Goal: Transaction & Acquisition: Purchase product/service

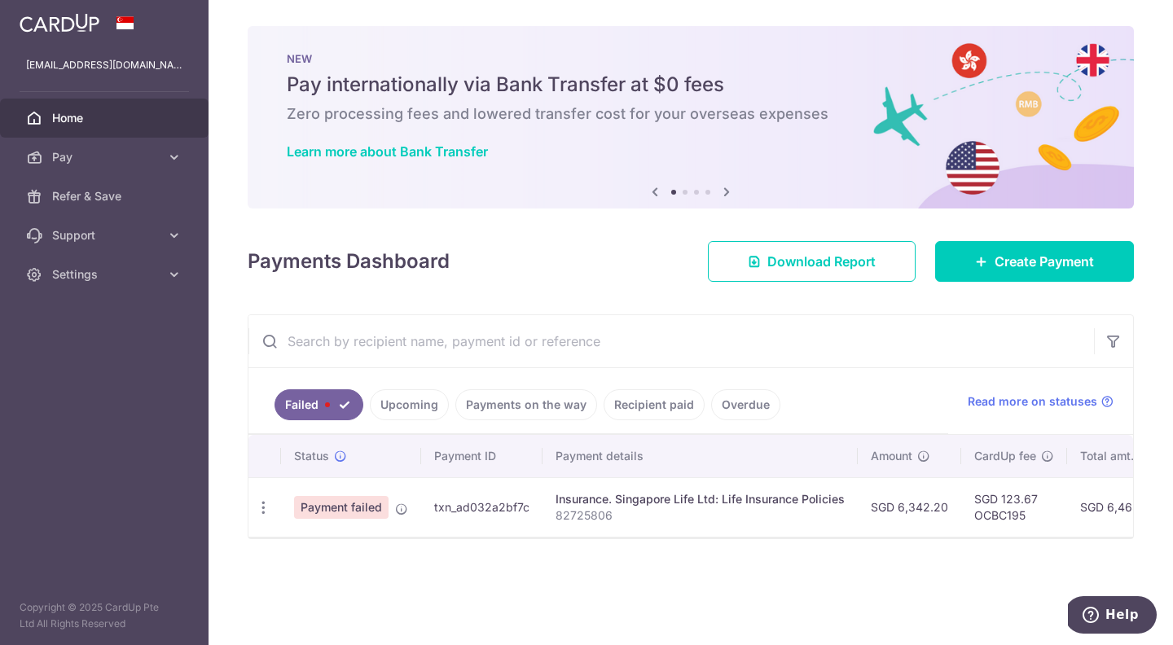
click at [653, 406] on link "Recipient paid" at bounding box center [653, 404] width 101 height 31
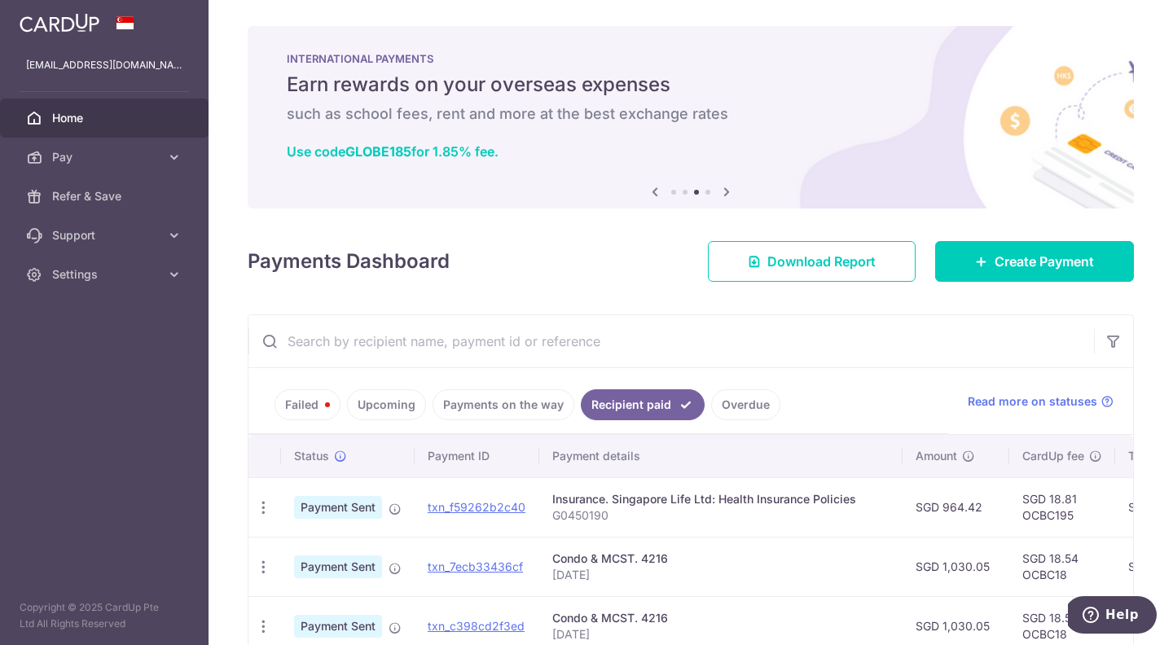
click at [331, 410] on link "Failed" at bounding box center [307, 404] width 66 height 31
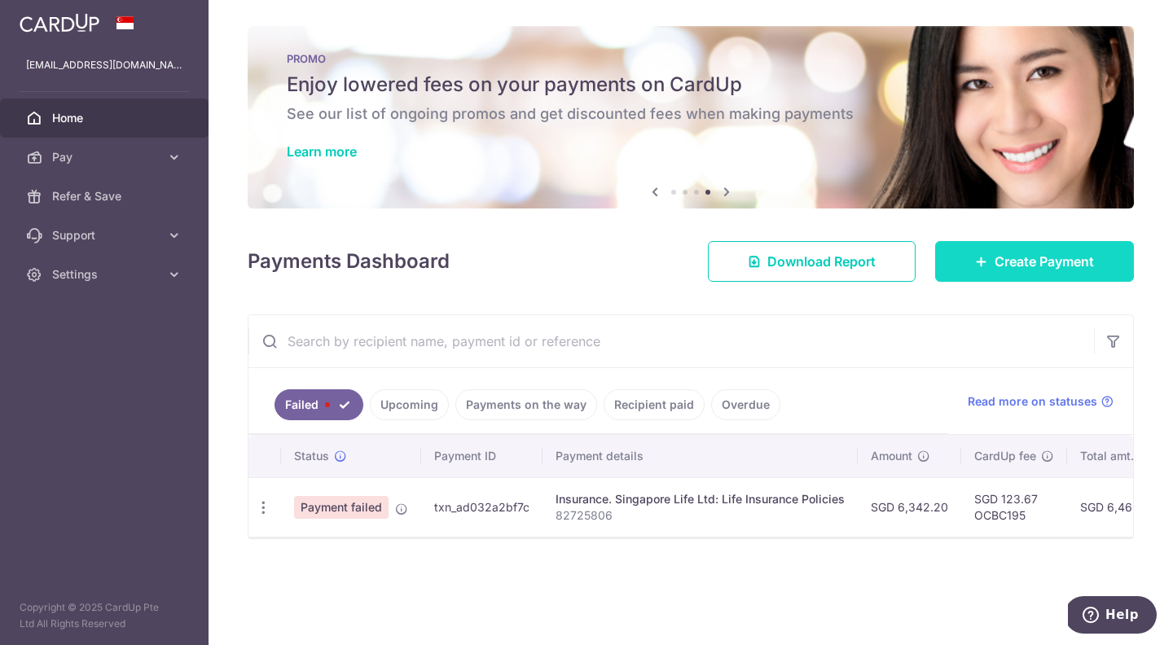
click at [999, 263] on span "Create Payment" at bounding box center [1043, 262] width 99 height 20
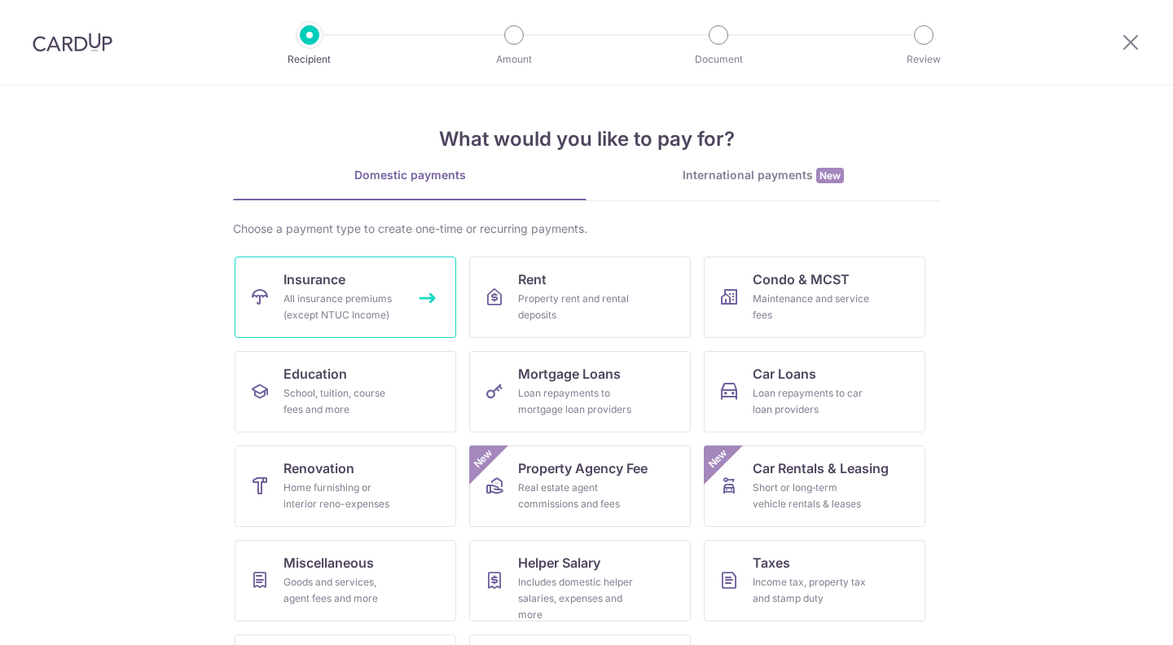
click at [322, 281] on span "Insurance" at bounding box center [314, 280] width 62 height 20
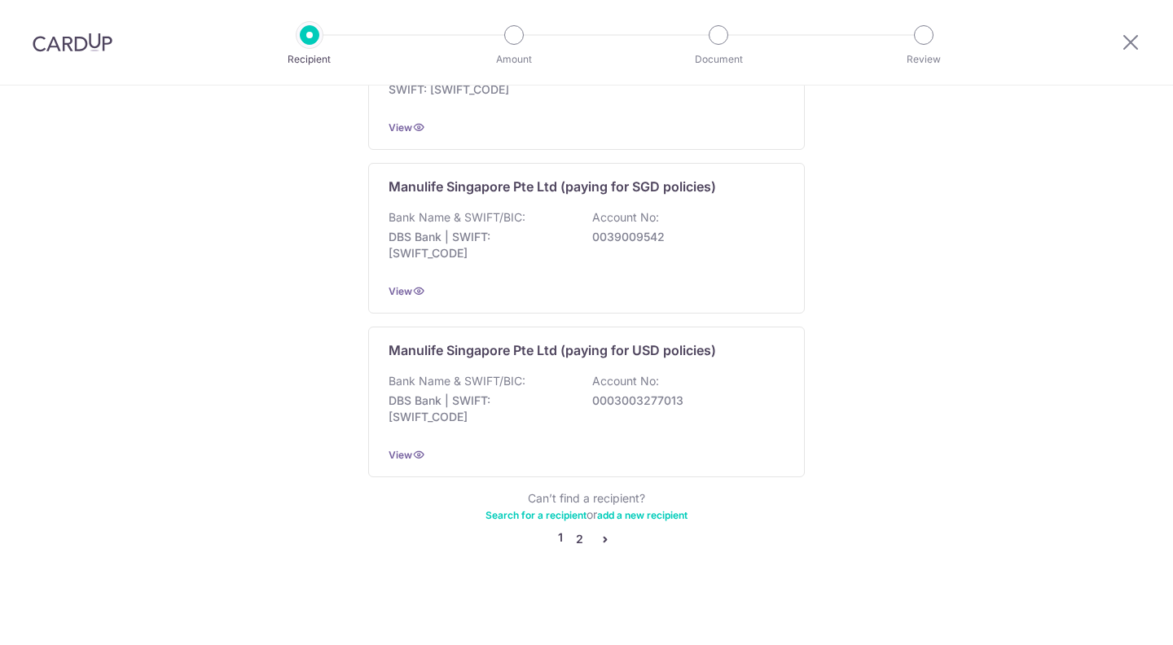
click at [578, 546] on link "2" at bounding box center [579, 539] width 20 height 20
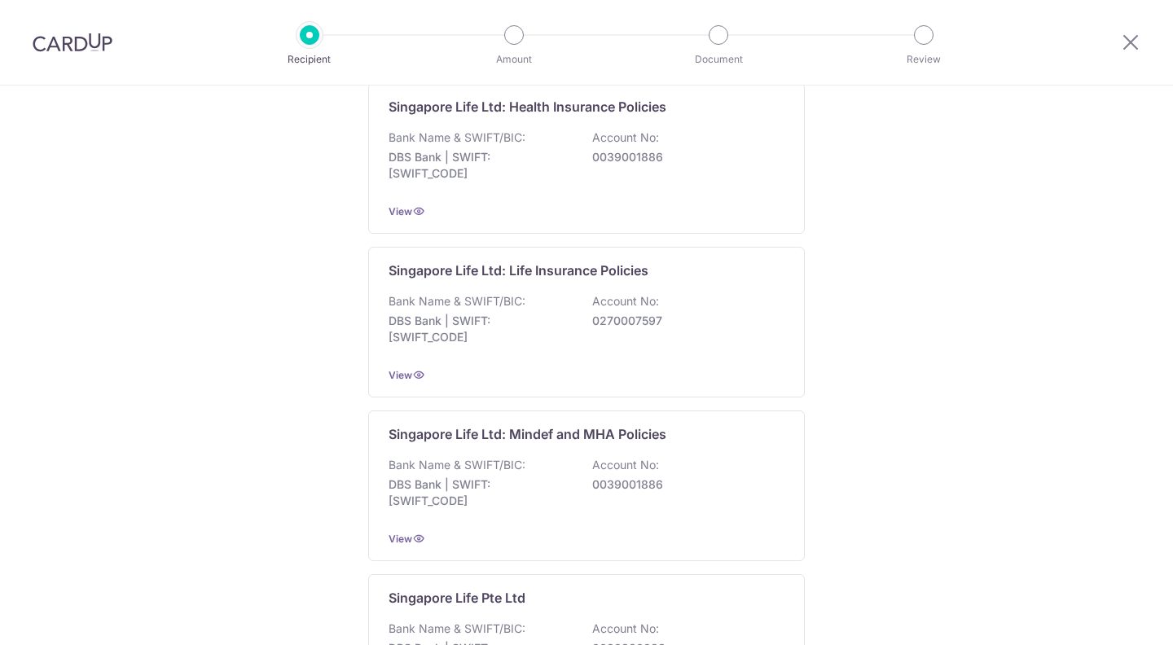
scroll to position [694, 0]
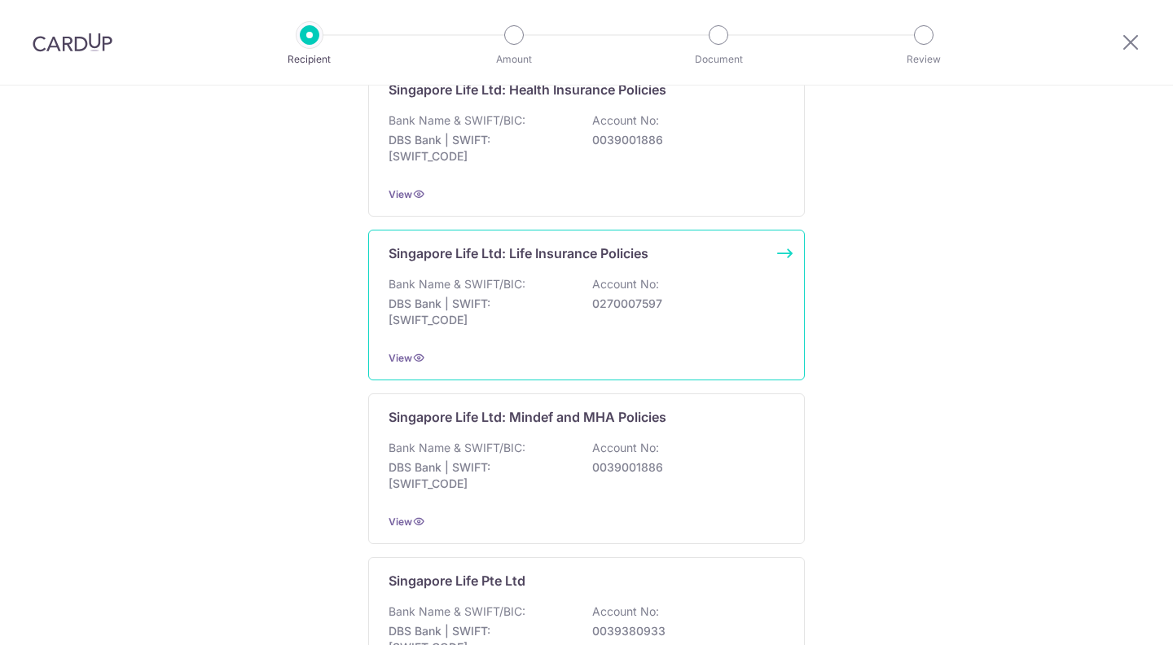
click at [785, 290] on div "Singapore Life Ltd: Life Insurance Policies Bank Name & SWIFT/BIC: DBS Bank | S…" at bounding box center [586, 305] width 436 height 151
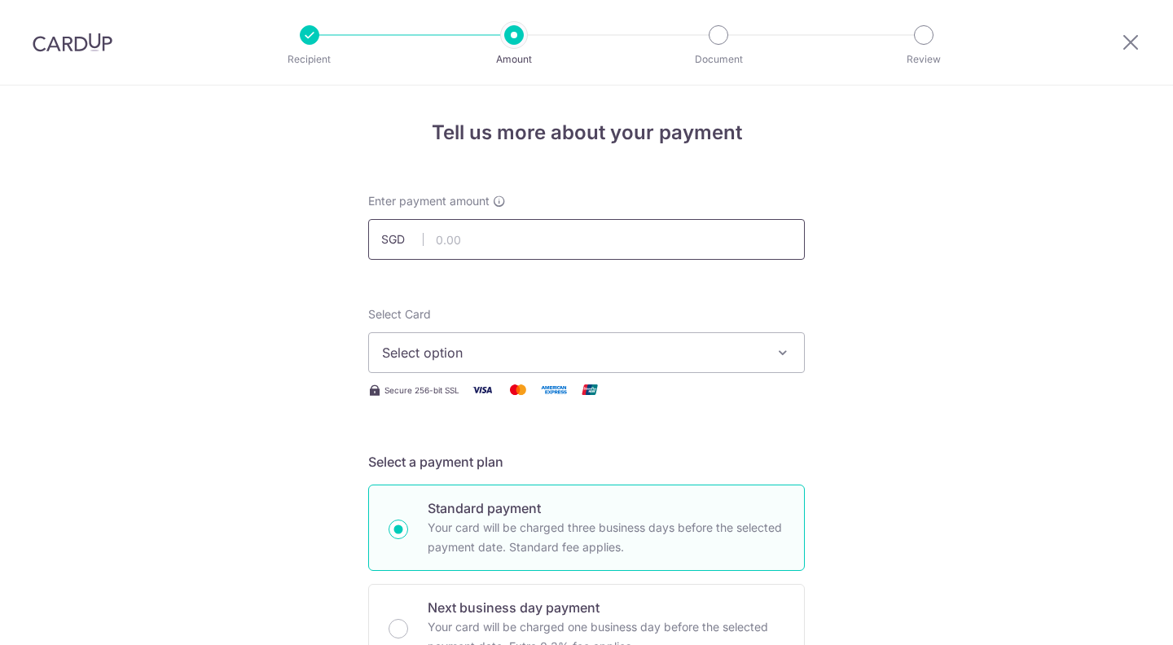
click at [629, 243] on input "text" at bounding box center [586, 239] width 436 height 41
paste input "6,342.20"
click at [766, 359] on button "Select option" at bounding box center [586, 352] width 436 height 41
type input "6,342.20"
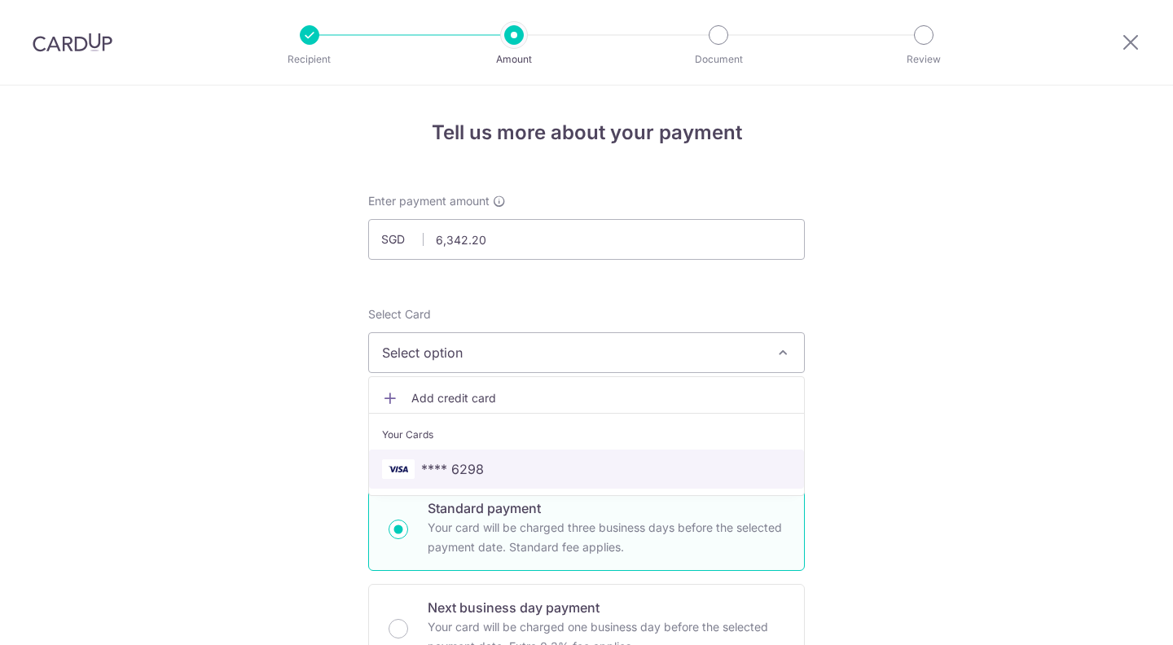
click at [677, 475] on span "**** 6298" at bounding box center [586, 469] width 409 height 20
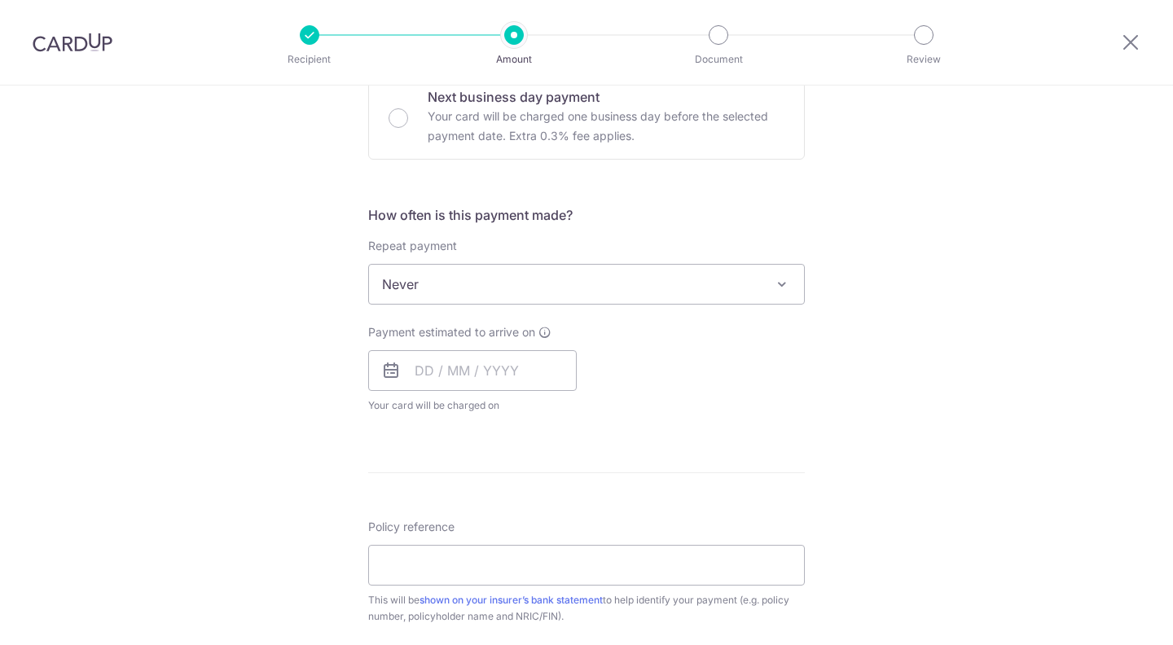
scroll to position [524, 0]
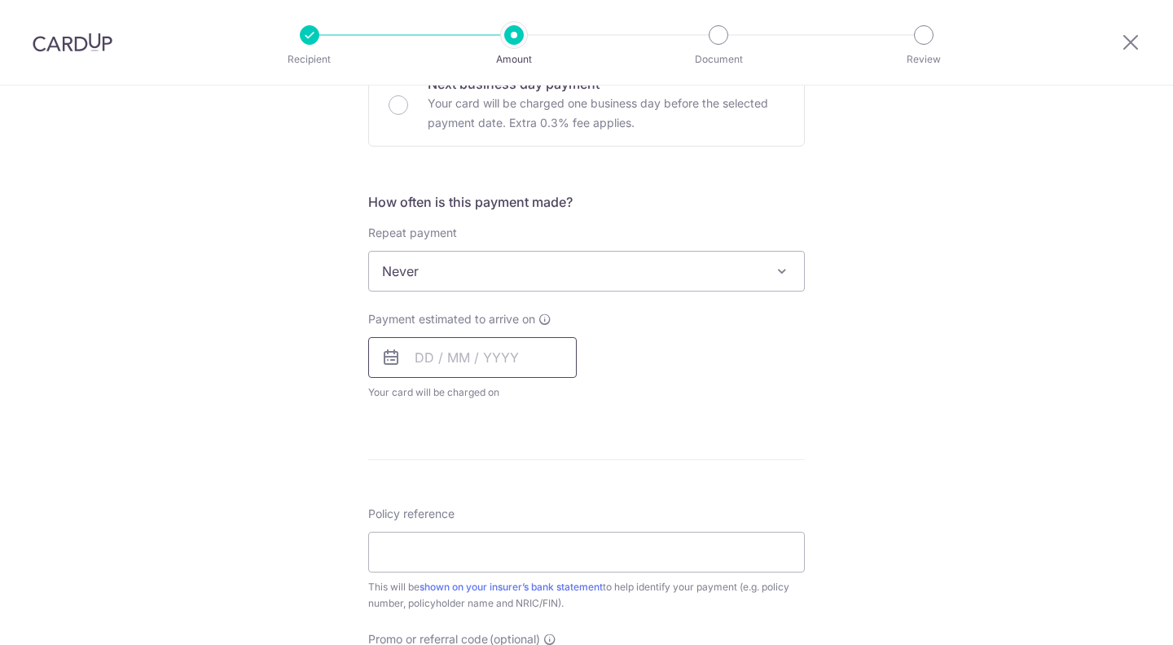
click at [524, 359] on input "text" at bounding box center [472, 357] width 208 height 41
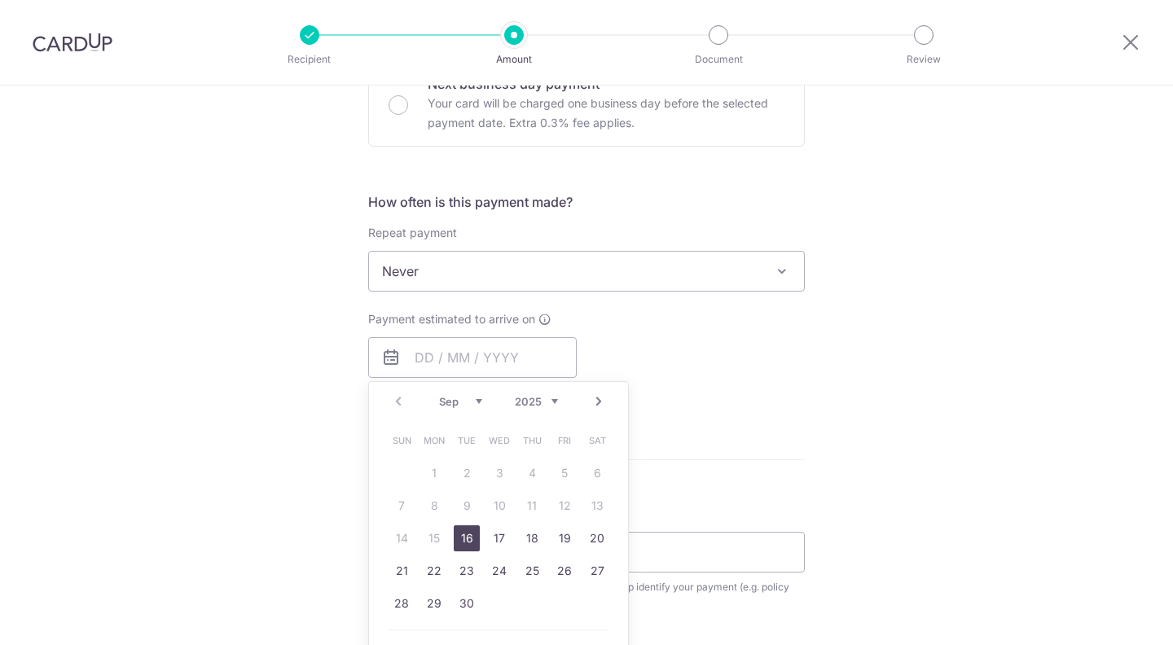
click at [464, 540] on link "16" at bounding box center [467, 538] width 26 height 26
type input "16/09/2025"
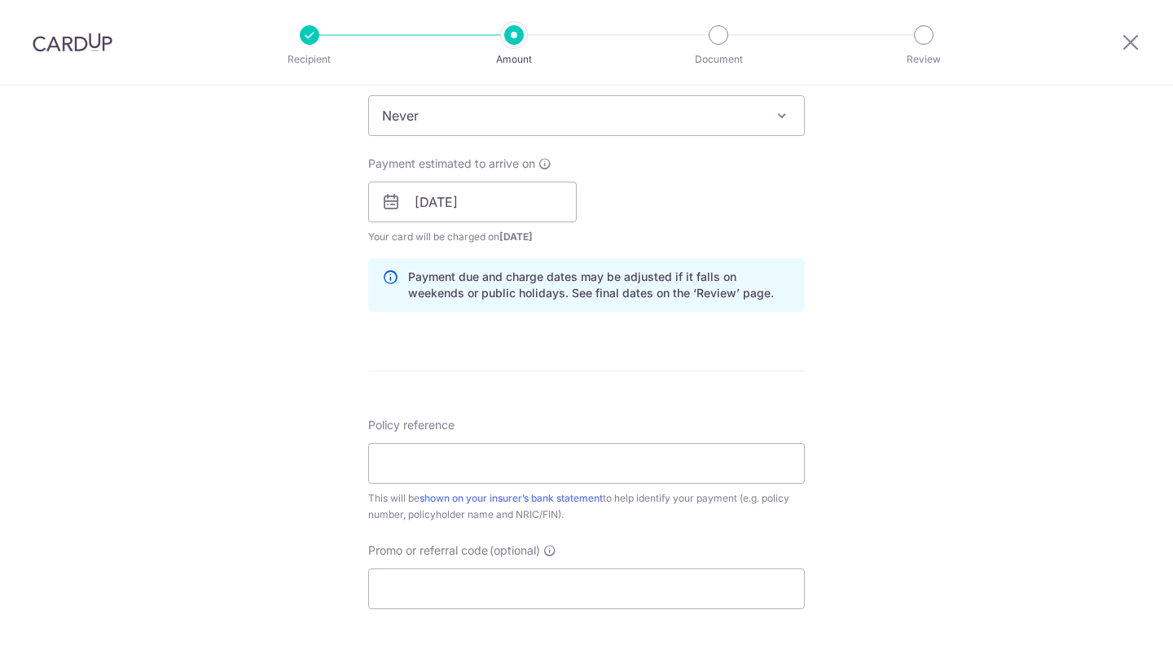
scroll to position [688, 0]
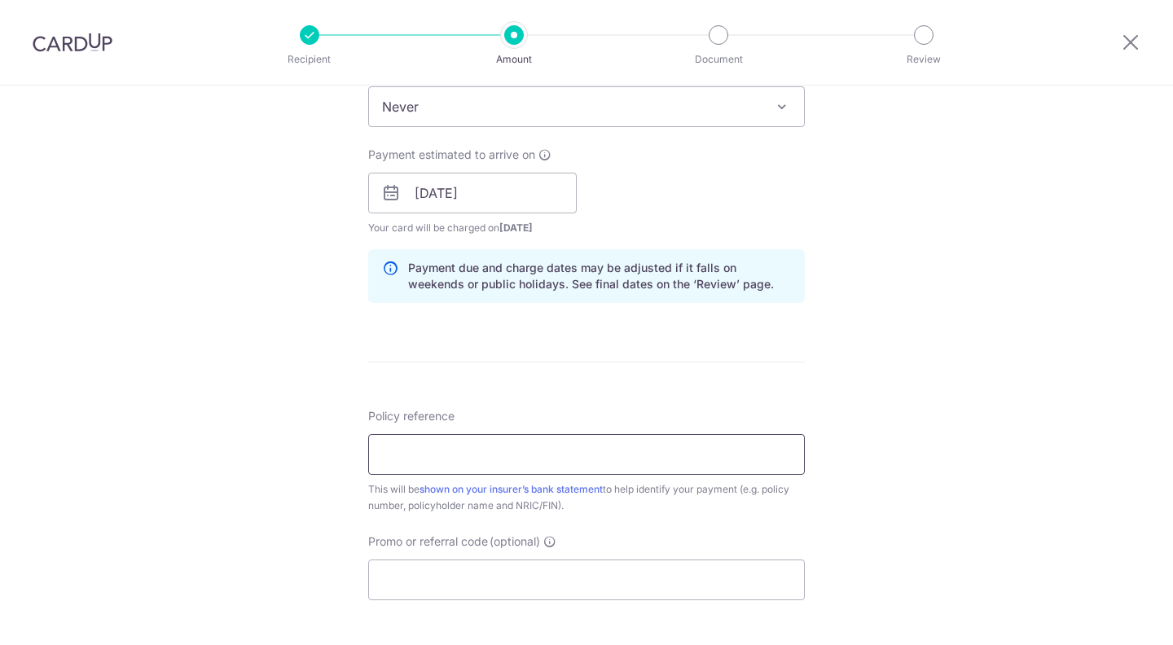
click at [756, 463] on input "Policy reference" at bounding box center [586, 454] width 436 height 41
paste input "82725806"
type input "82725806"
click at [922, 409] on div "Tell us more about your payment Enter payment amount SGD 6,342.20 6342.20 Selec…" at bounding box center [586, 167] width 1173 height 1540
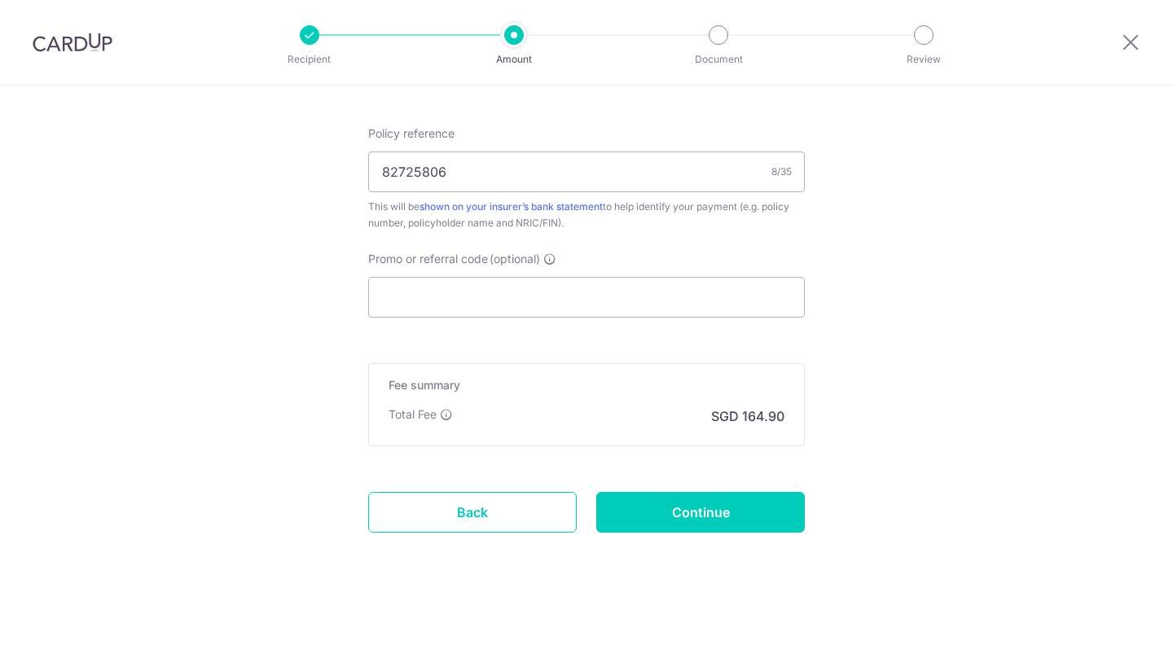
scroll to position [980, 0]
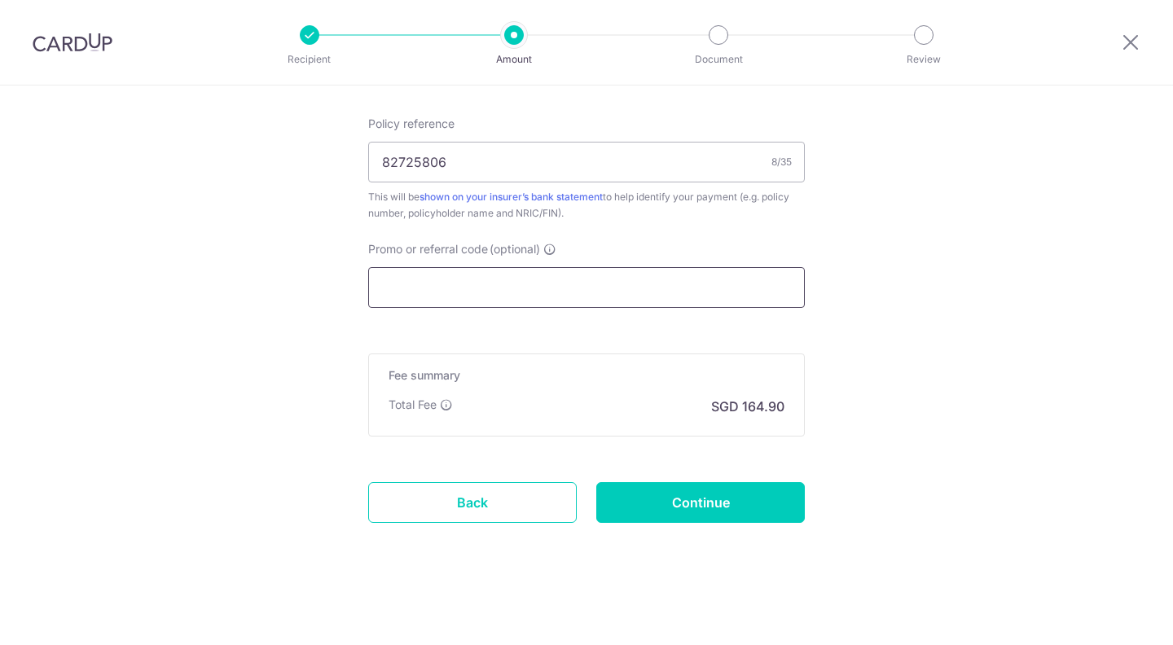
click at [736, 283] on input "Promo or referral code (optional)" at bounding box center [586, 287] width 436 height 41
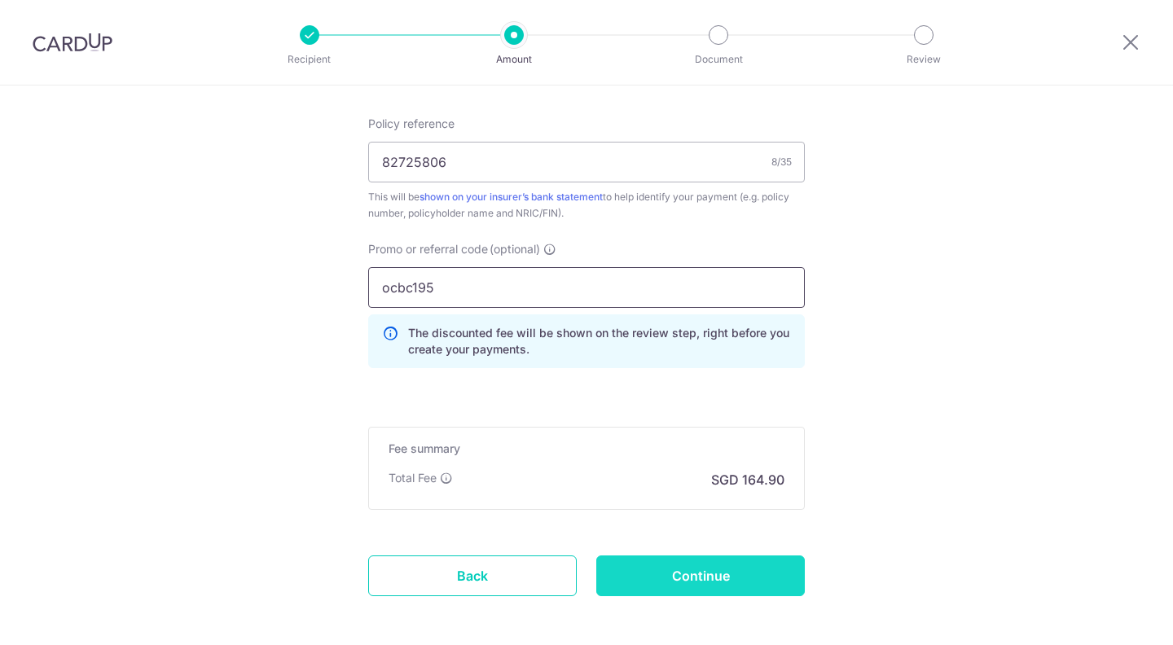
type input "ocbc195"
click at [796, 582] on input "Continue" at bounding box center [700, 575] width 208 height 41
type input "Create Schedule"
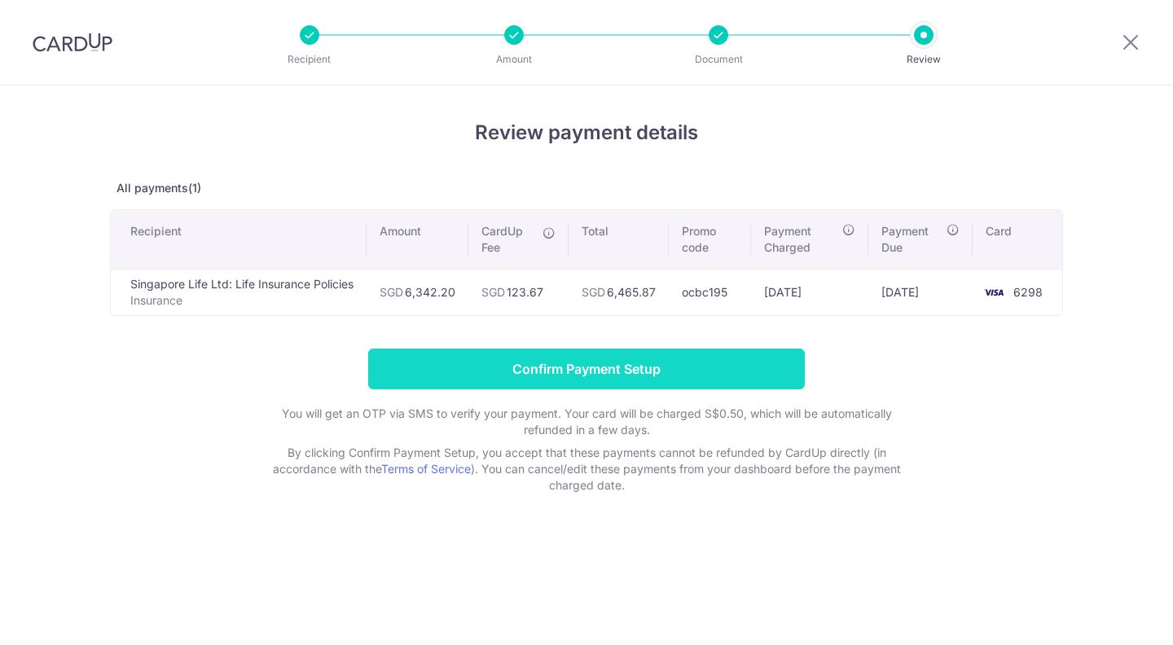
click at [690, 371] on input "Confirm Payment Setup" at bounding box center [586, 369] width 436 height 41
